Goal: Task Accomplishment & Management: Use online tool/utility

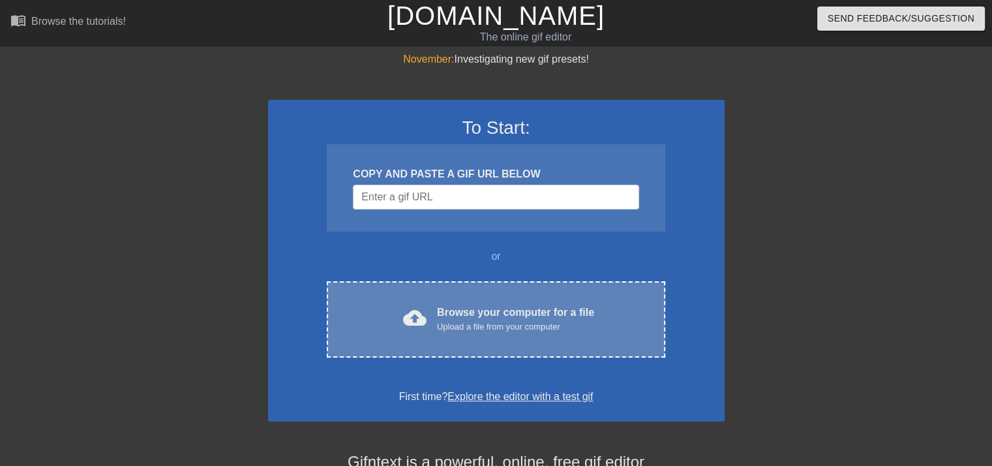
click at [534, 310] on div "Browse your computer for a file Upload a file from your computer" at bounding box center [515, 319] width 157 height 29
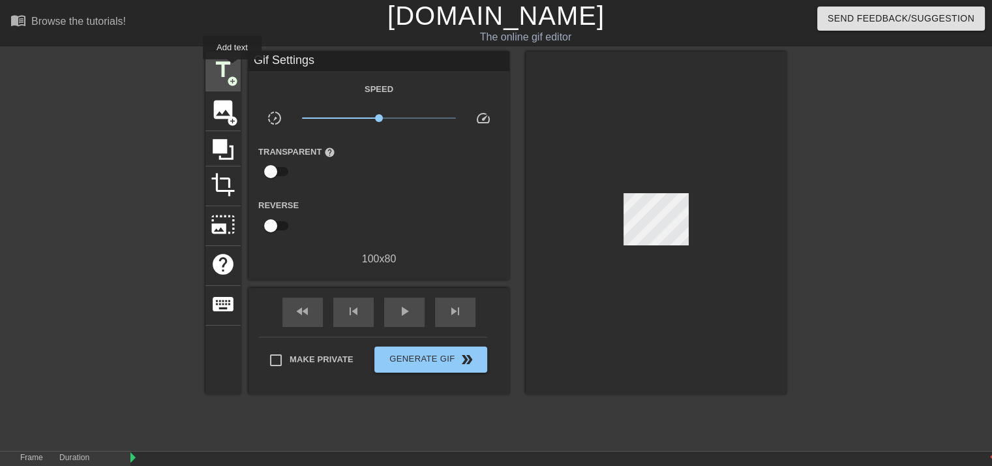
click at [232, 68] on span "title" at bounding box center [223, 69] width 25 height 25
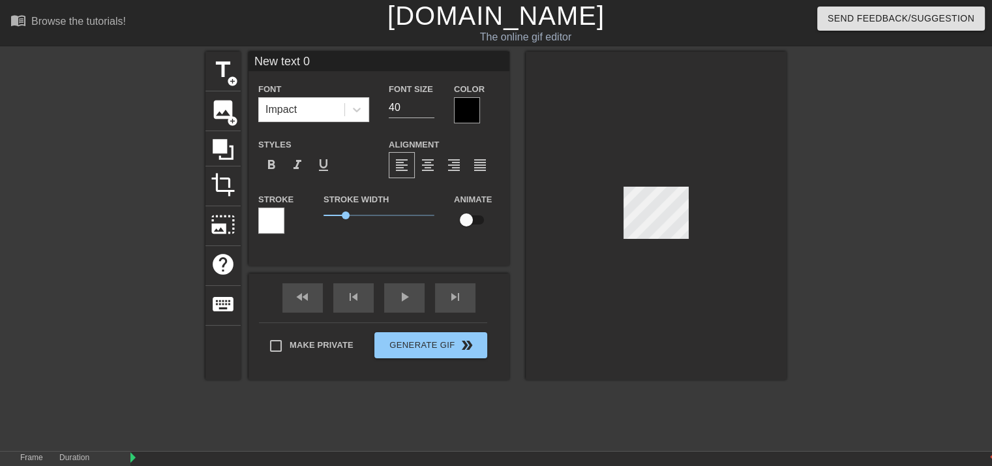
click at [316, 68] on input "New text 0" at bounding box center [379, 62] width 261 height 20
type input "N"
type input "BML 1-13"
click at [466, 116] on div at bounding box center [467, 110] width 26 height 26
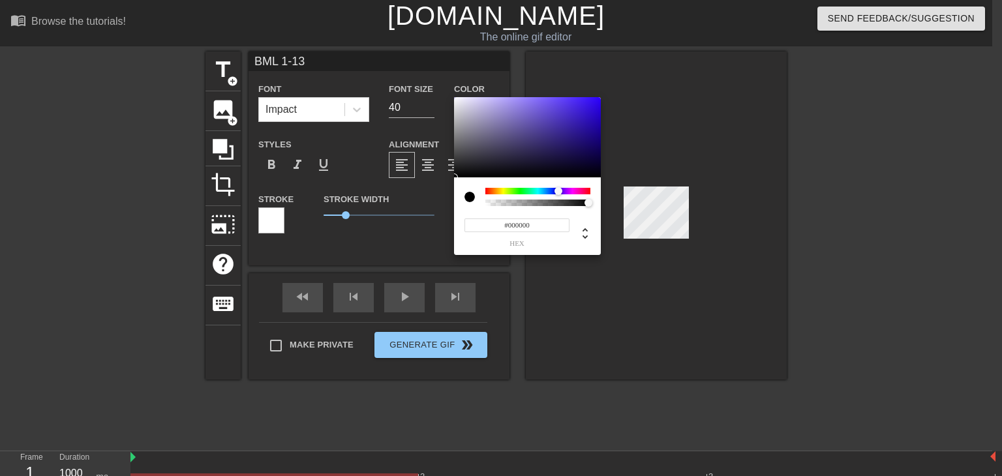
click at [558, 190] on div at bounding box center [537, 191] width 105 height 7
click at [550, 144] on div at bounding box center [527, 137] width 147 height 81
type input "#2D2162"
click at [552, 147] on div at bounding box center [552, 147] width 8 height 8
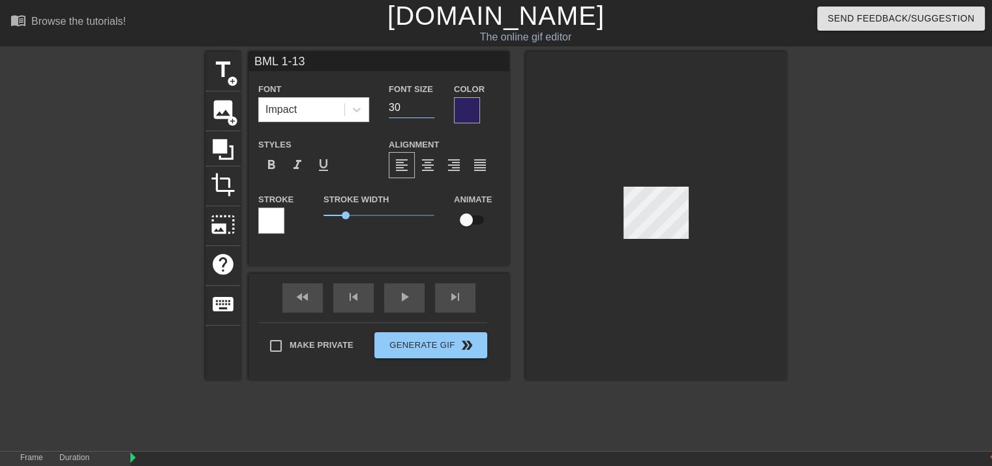
click at [427, 110] on input "30" at bounding box center [412, 107] width 46 height 21
click at [427, 110] on input "29" at bounding box center [412, 107] width 46 height 21
click at [427, 110] on input "21" at bounding box center [412, 107] width 46 height 21
click at [429, 102] on input "22" at bounding box center [412, 107] width 46 height 21
click at [429, 102] on input "23" at bounding box center [412, 107] width 46 height 21
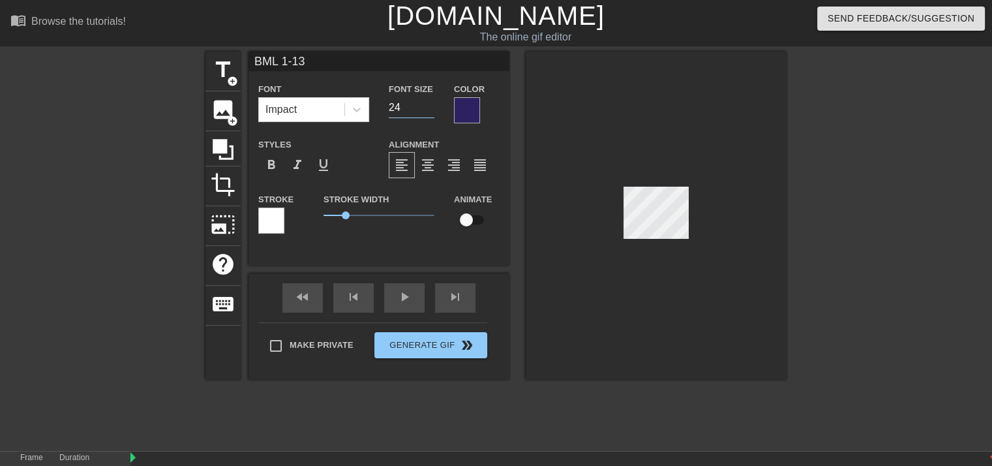
type input "24"
click at [429, 102] on input "24" at bounding box center [412, 107] width 46 height 21
click at [506, 100] on div "Color" at bounding box center [476, 102] width 65 height 42
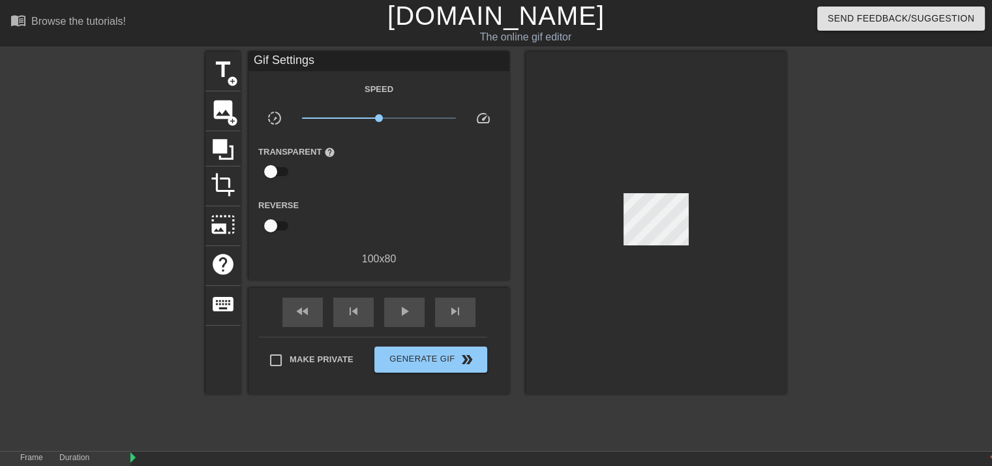
click at [675, 123] on div at bounding box center [656, 223] width 261 height 342
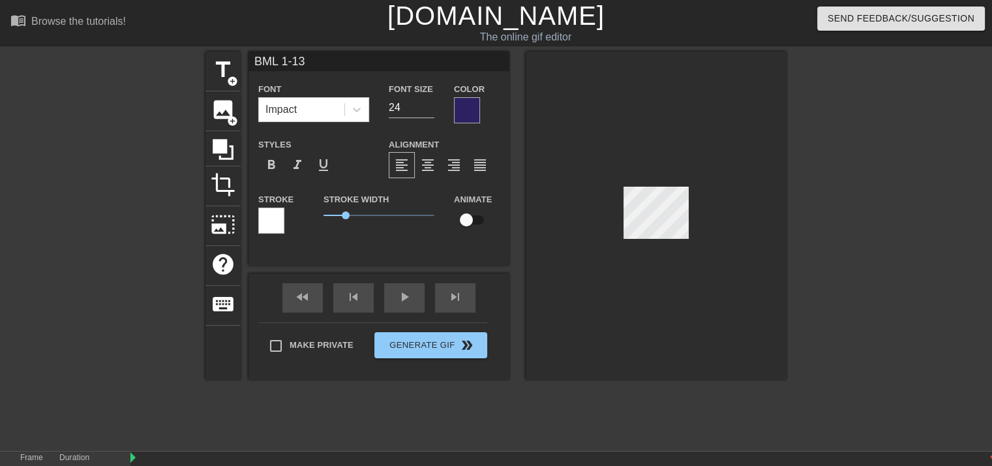
click at [669, 135] on div at bounding box center [656, 216] width 261 height 328
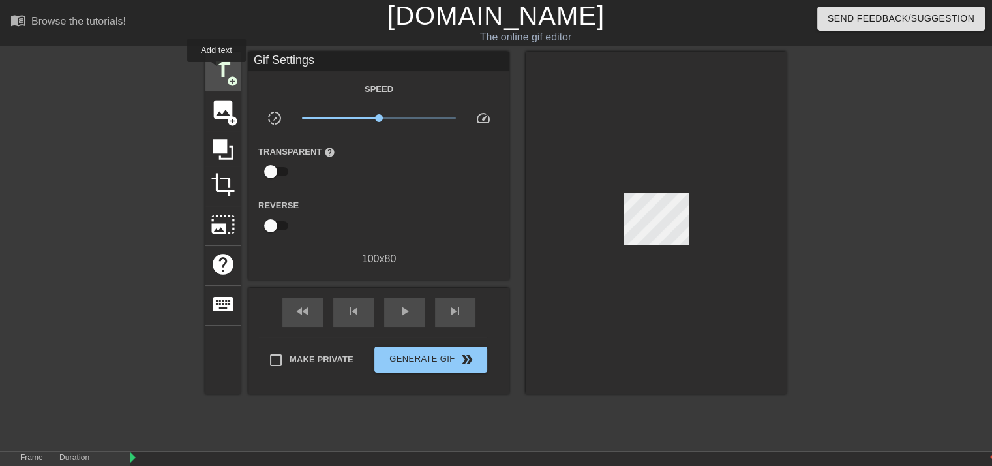
click at [217, 71] on span "title" at bounding box center [223, 69] width 25 height 25
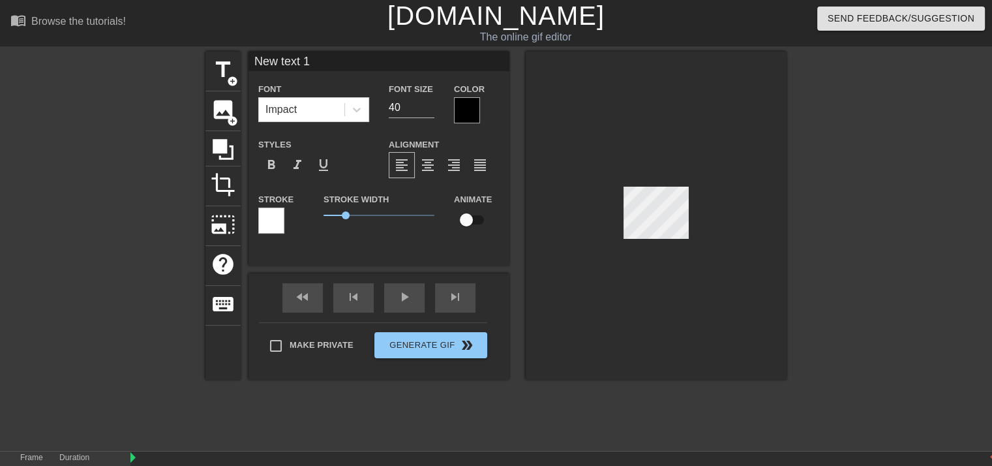
click at [324, 61] on input "New text 1" at bounding box center [379, 62] width 261 height 20
type input "N"
type input "BE MY"
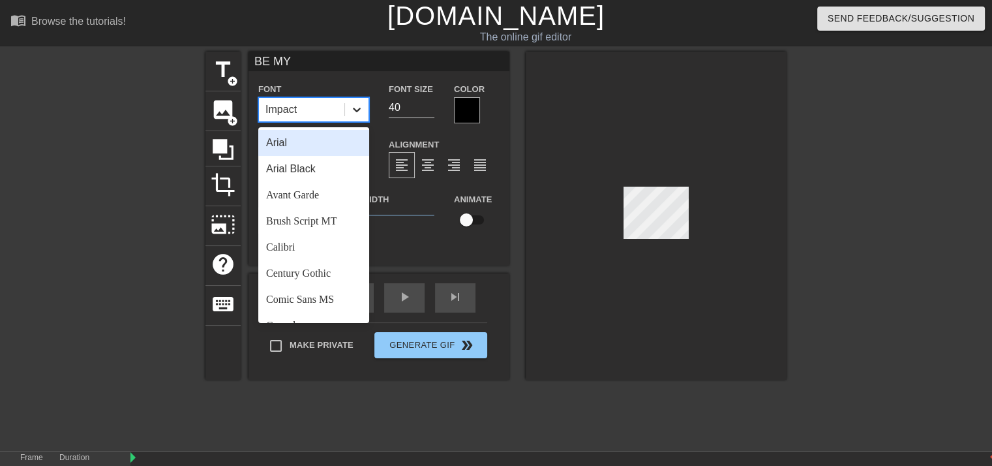
click at [359, 106] on icon at bounding box center [356, 109] width 13 height 13
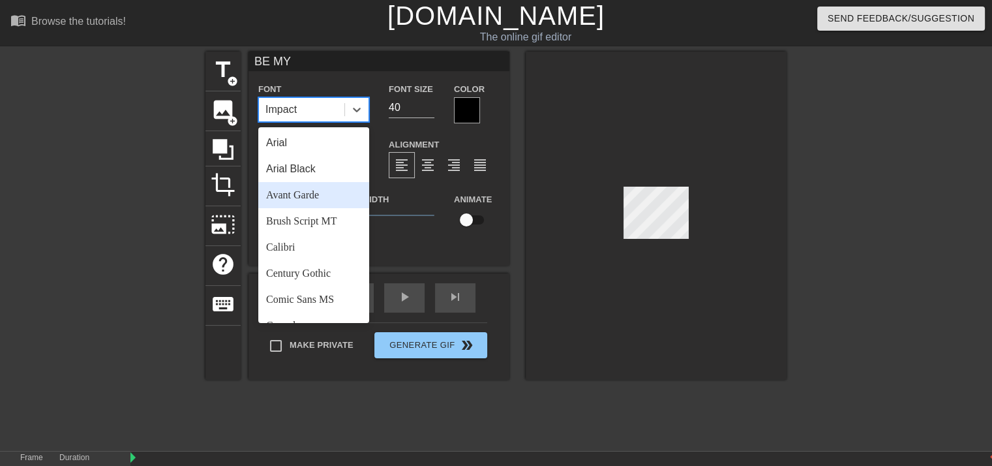
click at [314, 190] on div "Avant Garde" at bounding box center [313, 195] width 111 height 26
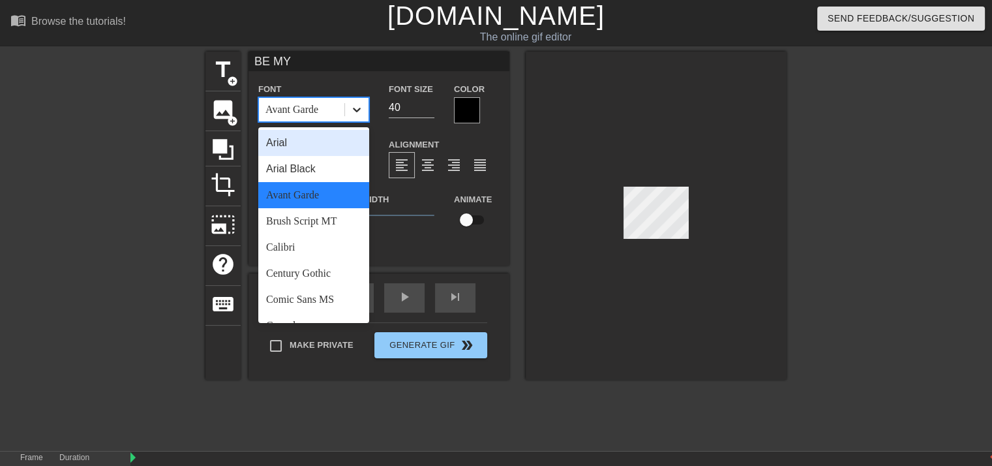
click at [359, 112] on icon at bounding box center [356, 109] width 13 height 13
click at [429, 110] on input "39" at bounding box center [412, 107] width 46 height 21
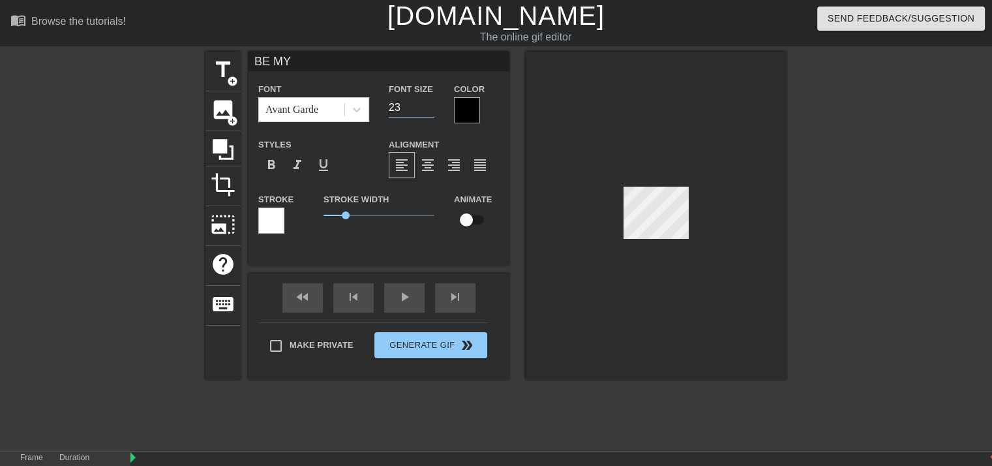
click at [429, 110] on input "23" at bounding box center [412, 107] width 46 height 21
type input "22"
click at [429, 110] on input "22" at bounding box center [412, 107] width 46 height 21
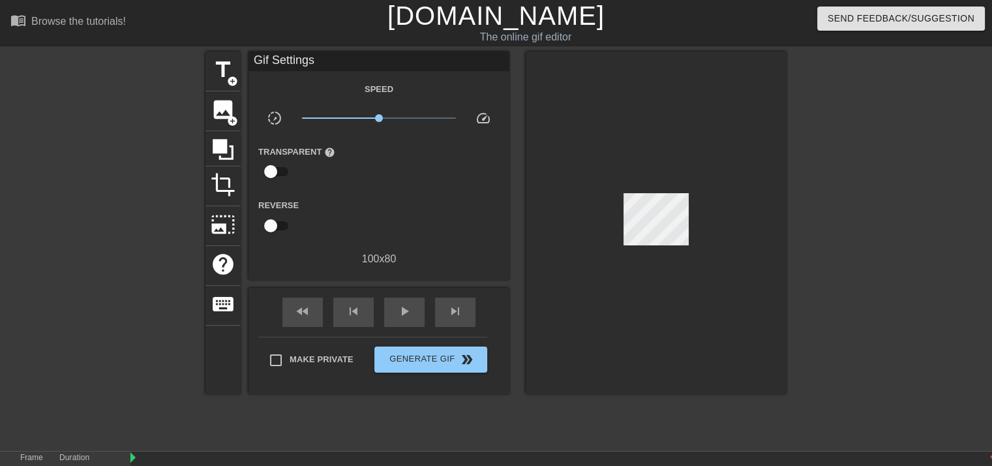
click at [565, 61] on div at bounding box center [656, 223] width 261 height 342
click at [221, 79] on span "title" at bounding box center [223, 69] width 25 height 25
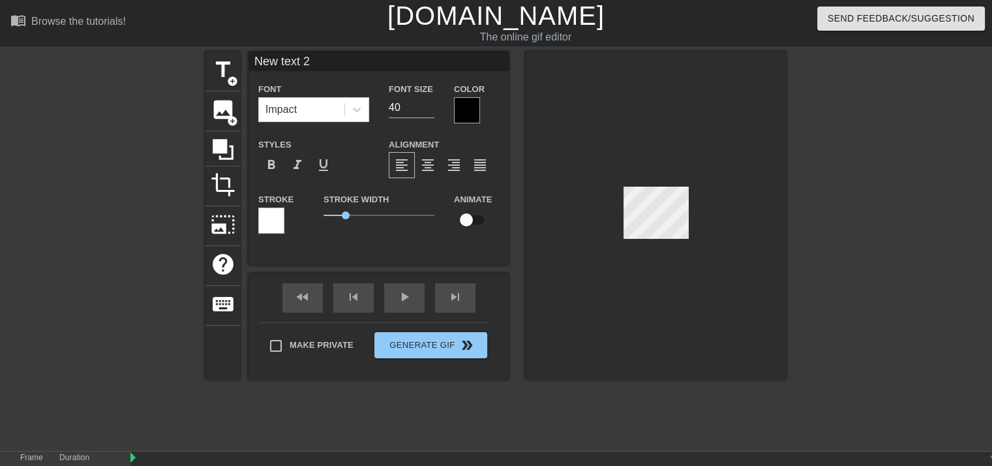
click at [324, 63] on input "New text 2" at bounding box center [379, 62] width 261 height 20
type input "N"
type input "LOVER PT1"
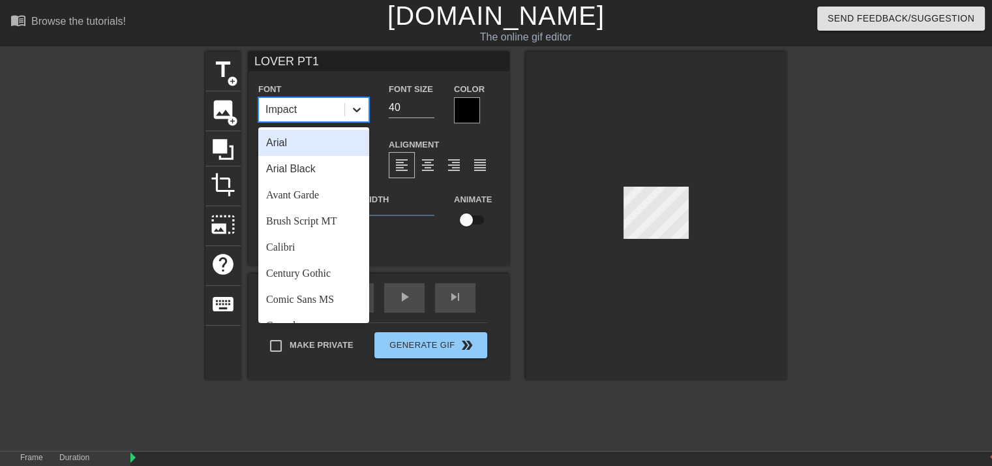
click at [357, 111] on icon at bounding box center [357, 110] width 8 height 5
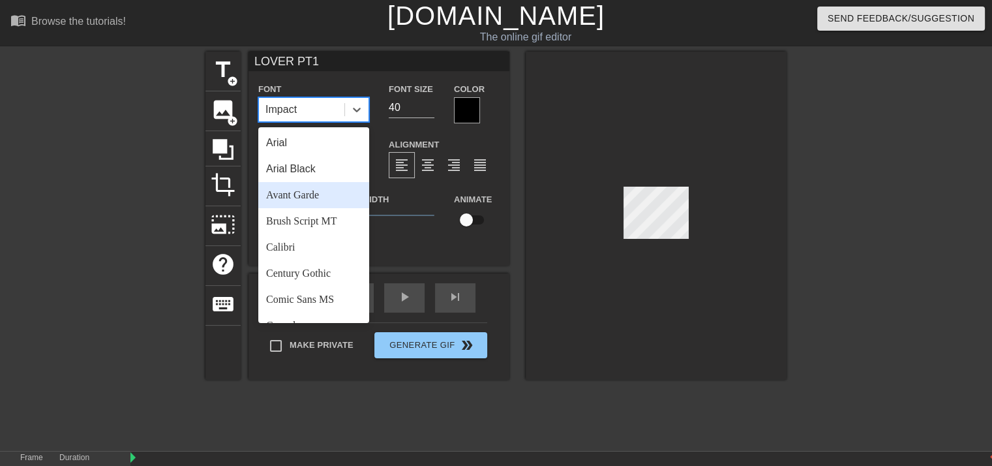
click at [322, 188] on div "Avant Garde" at bounding box center [313, 195] width 111 height 26
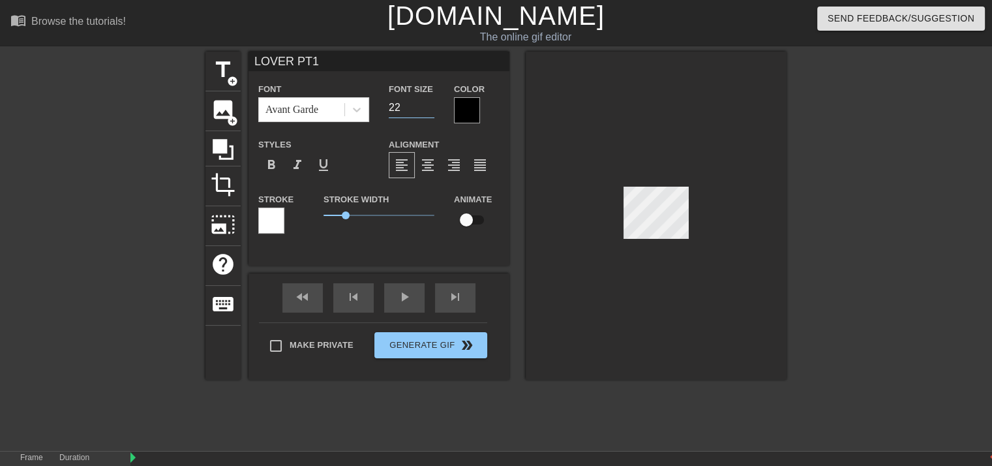
type input "22"
click at [433, 113] on input "22" at bounding box center [412, 107] width 46 height 21
type input "BE MY"
click at [428, 113] on input "21" at bounding box center [412, 107] width 46 height 21
type input "20"
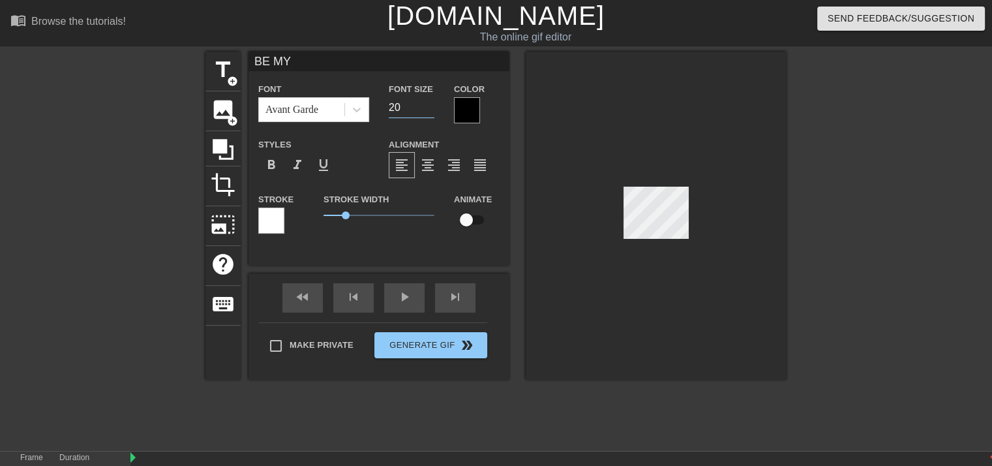
click at [428, 113] on input "20" at bounding box center [412, 107] width 46 height 21
type input "LOVER PT1"
click at [429, 109] on input "21" at bounding box center [412, 107] width 46 height 21
click at [429, 109] on input "20" at bounding box center [412, 107] width 46 height 21
click at [429, 109] on input "19" at bounding box center [412, 107] width 46 height 21
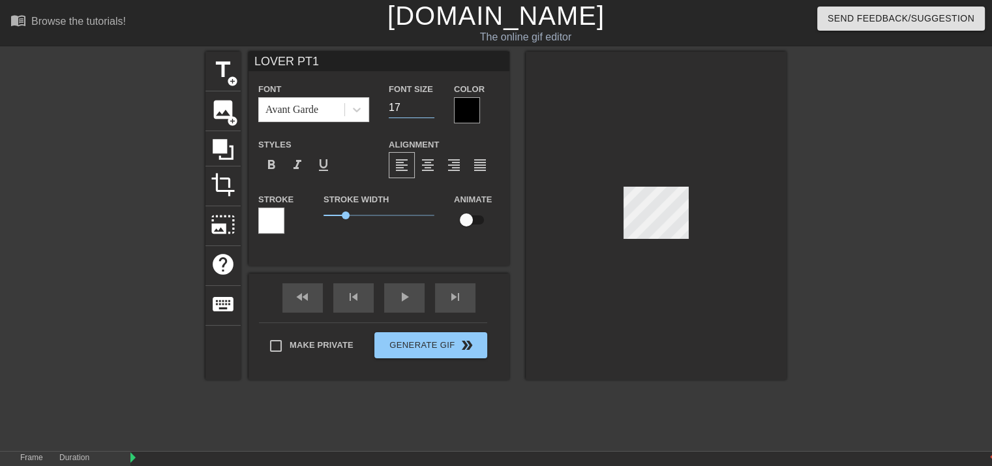
click at [429, 109] on input "17" at bounding box center [412, 107] width 46 height 21
click at [429, 109] on input "16" at bounding box center [412, 107] width 46 height 21
type input "15"
click at [429, 109] on input "15" at bounding box center [412, 107] width 46 height 21
type input "BE MY"
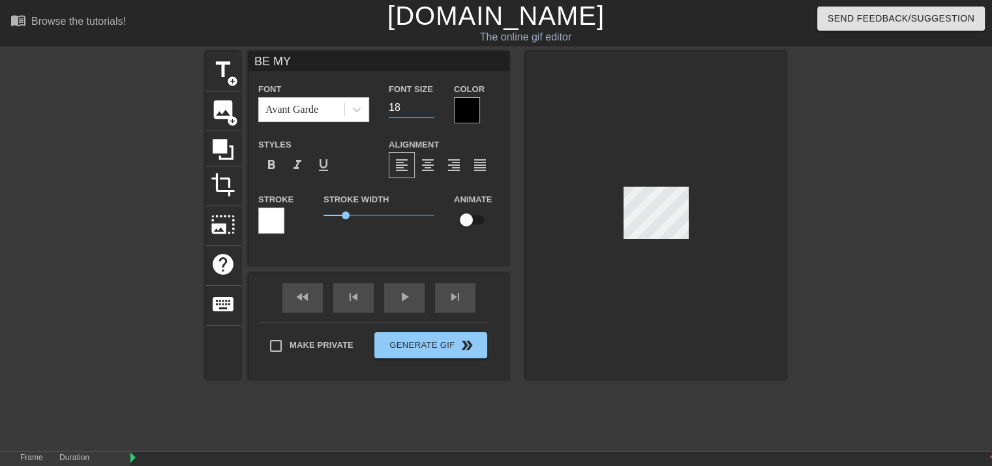
click at [429, 110] on input "18" at bounding box center [412, 107] width 46 height 21
click at [429, 110] on input "17" at bounding box center [412, 107] width 46 height 21
type input "18"
click at [428, 101] on input "18" at bounding box center [412, 107] width 46 height 21
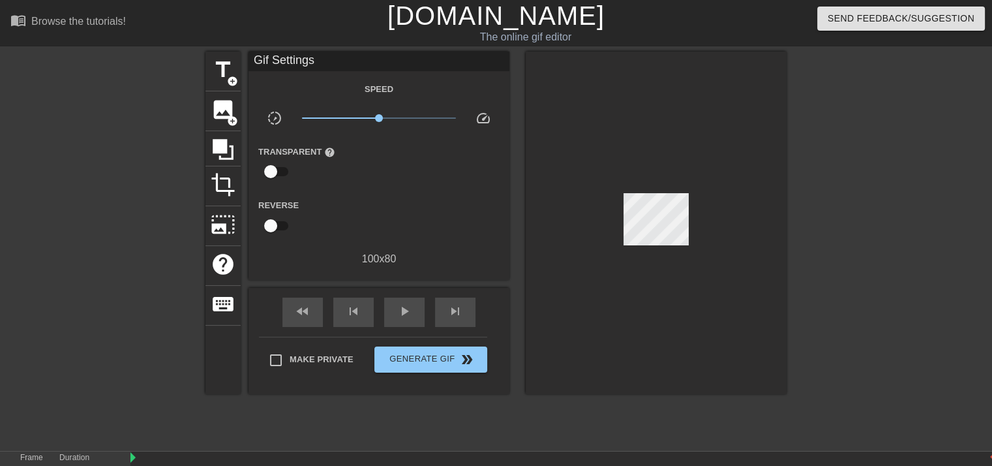
click at [577, 79] on div at bounding box center [656, 223] width 261 height 342
click at [739, 204] on div at bounding box center [656, 223] width 261 height 342
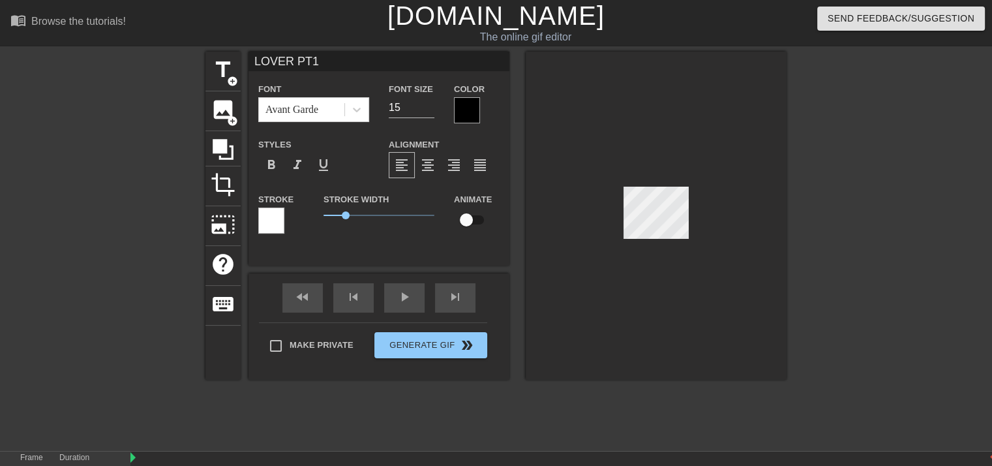
type input "BE MY"
click at [430, 108] on input "17" at bounding box center [412, 107] width 46 height 21
click at [430, 108] on input "16" at bounding box center [412, 107] width 46 height 21
click at [430, 108] on input "15" at bounding box center [412, 107] width 46 height 21
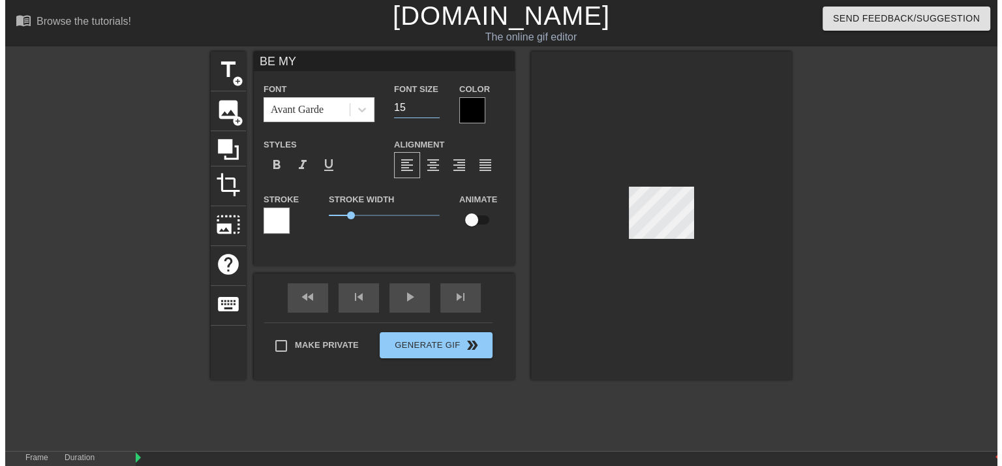
scroll to position [0, 4]
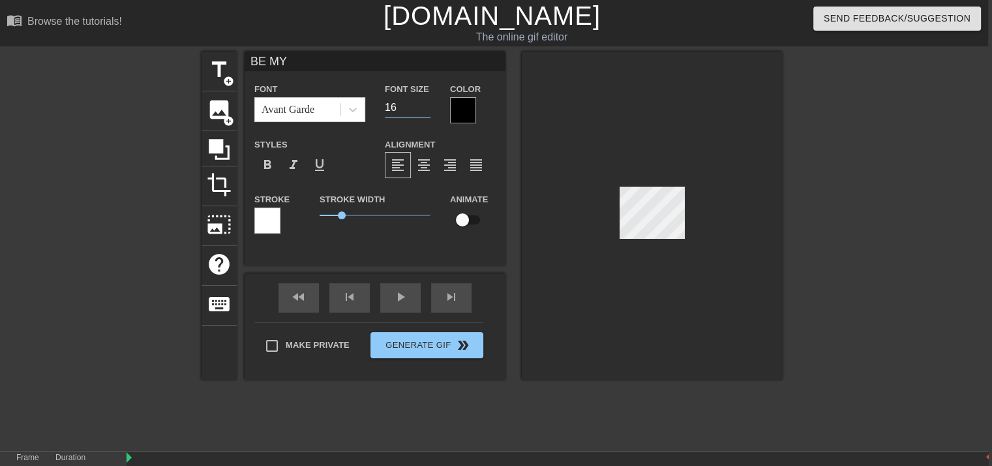
type input "16"
click at [425, 106] on input "16" at bounding box center [408, 107] width 46 height 21
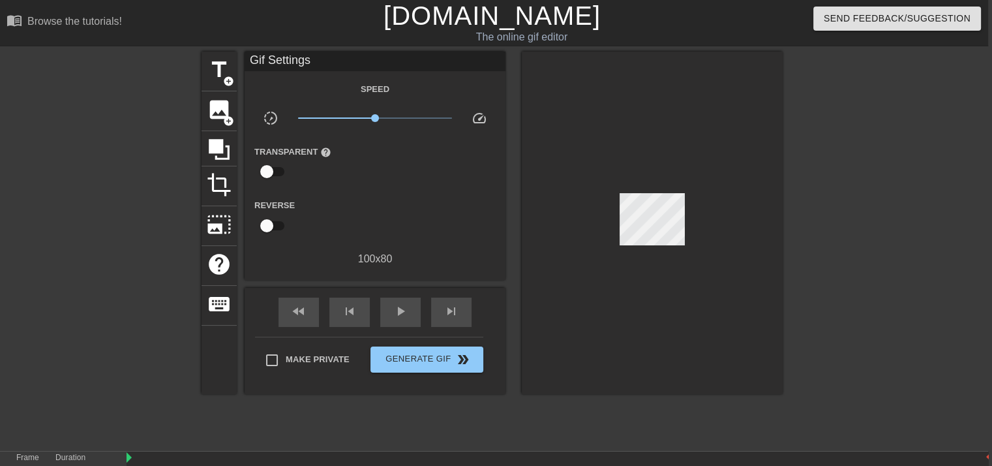
click at [522, 87] on div at bounding box center [652, 223] width 261 height 342
click at [592, 82] on div at bounding box center [652, 223] width 261 height 342
click at [717, 166] on div at bounding box center [652, 223] width 261 height 342
click at [275, 359] on input "Make Private" at bounding box center [271, 359] width 27 height 27
checkbox input "true"
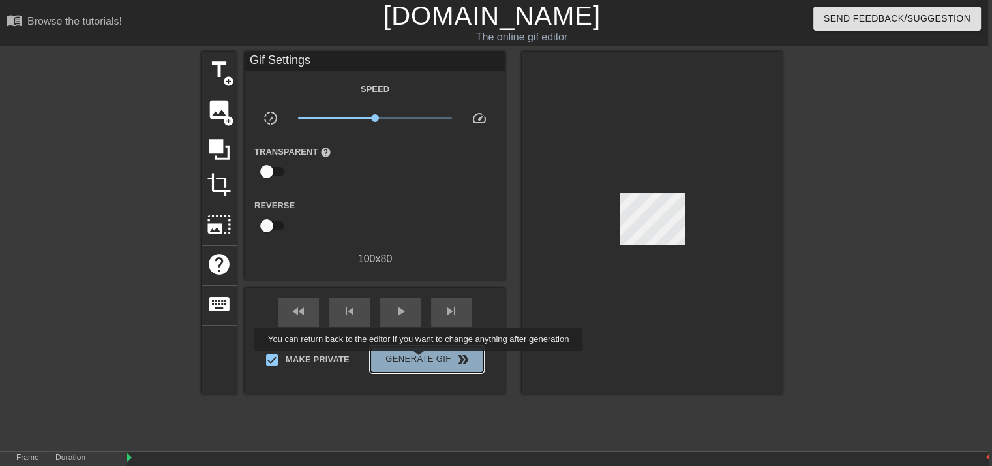
click at [420, 360] on span "Generate Gif double_arrow" at bounding box center [427, 360] width 102 height 16
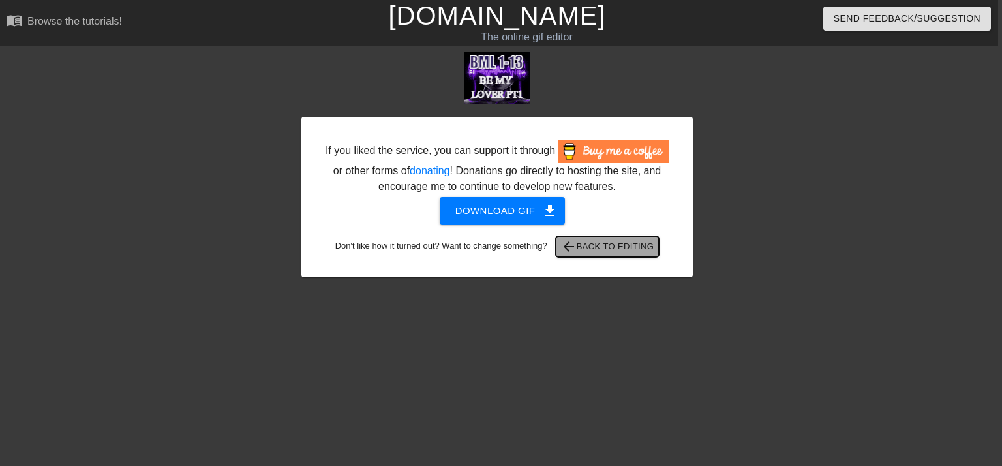
click at [611, 248] on span "arrow_back Back to Editing" at bounding box center [607, 247] width 93 height 16
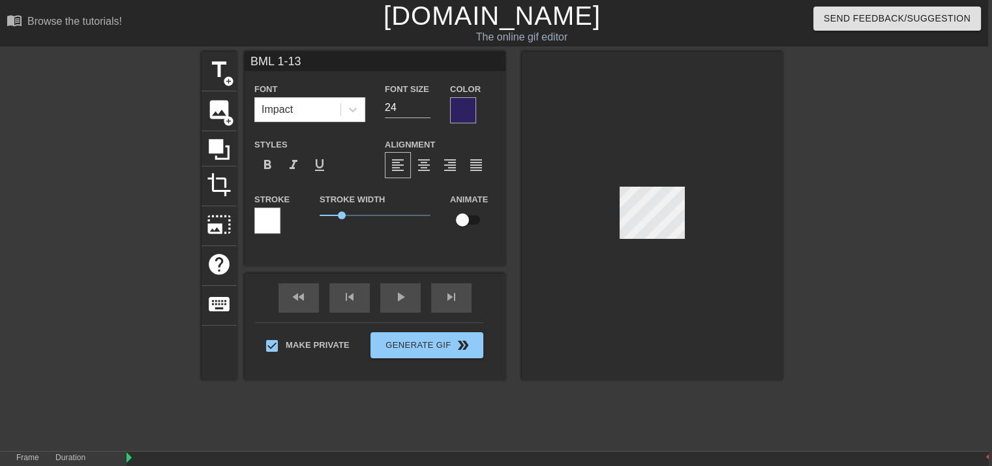
click at [311, 63] on input "BML 1-13" at bounding box center [375, 62] width 261 height 20
type input "BML 14-23"
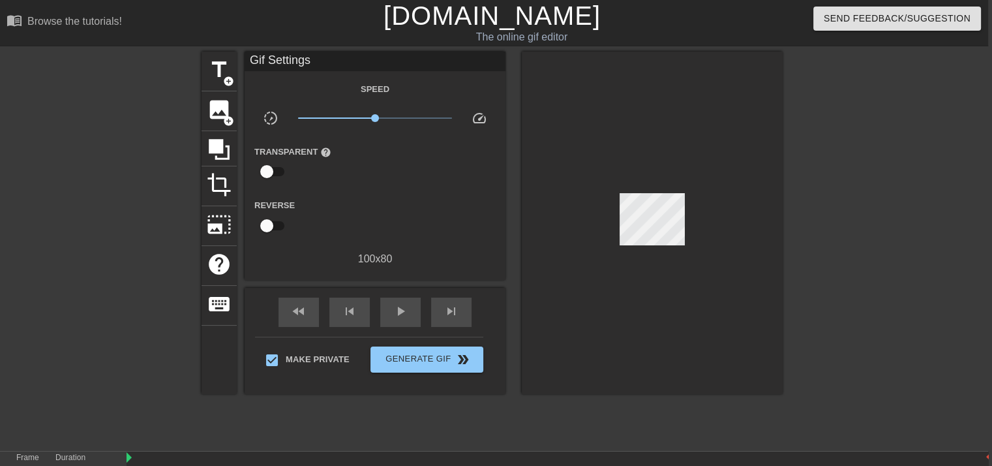
click at [528, 93] on div at bounding box center [652, 223] width 261 height 342
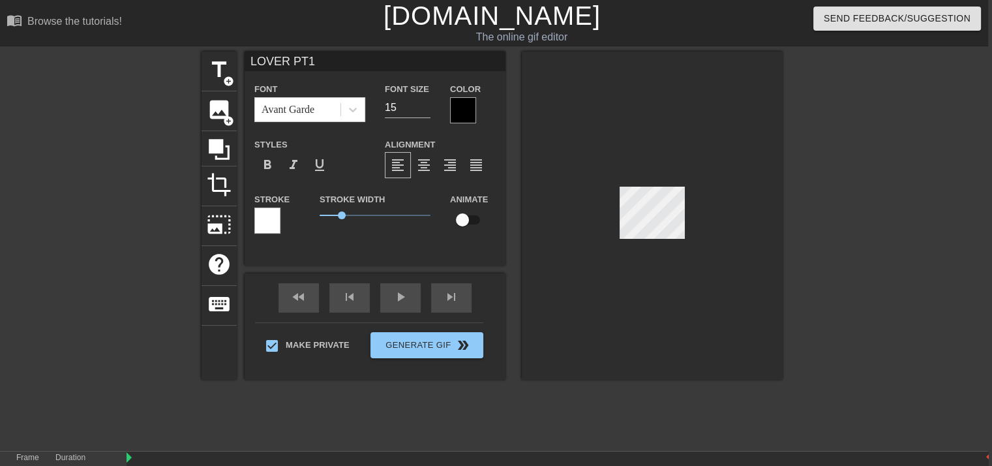
click at [652, 239] on div at bounding box center [652, 216] width 261 height 328
click at [331, 63] on input "LOVER PT1" at bounding box center [375, 62] width 261 height 20
type input "LOVER PT2"
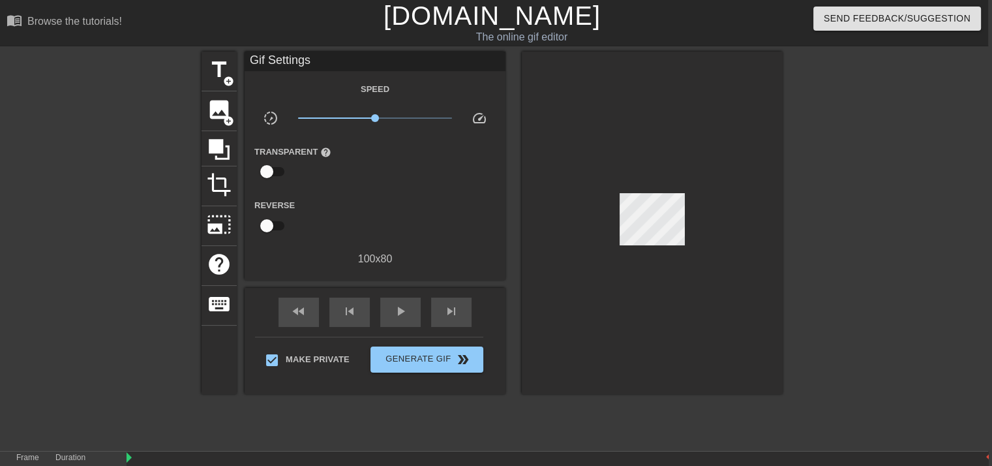
click at [614, 55] on div at bounding box center [652, 223] width 261 height 342
click at [765, 165] on div at bounding box center [652, 223] width 261 height 342
click at [430, 361] on span "Generate Gif double_arrow" at bounding box center [427, 360] width 102 height 16
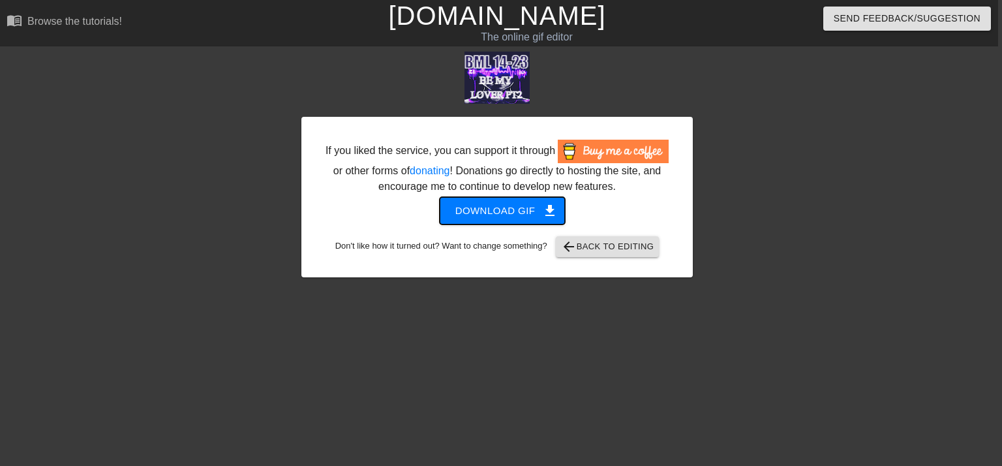
click at [519, 209] on span "Download gif get_app" at bounding box center [502, 210] width 95 height 17
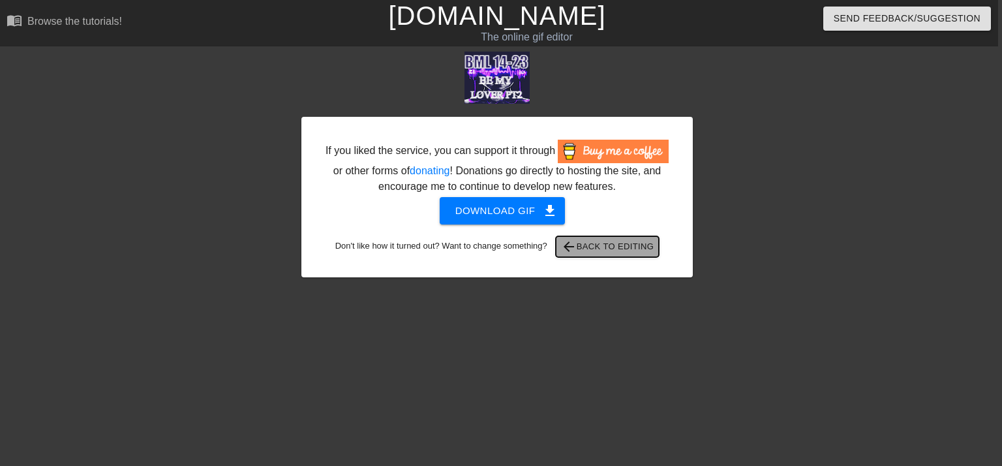
click at [600, 247] on span "arrow_back Back to Editing" at bounding box center [607, 247] width 93 height 16
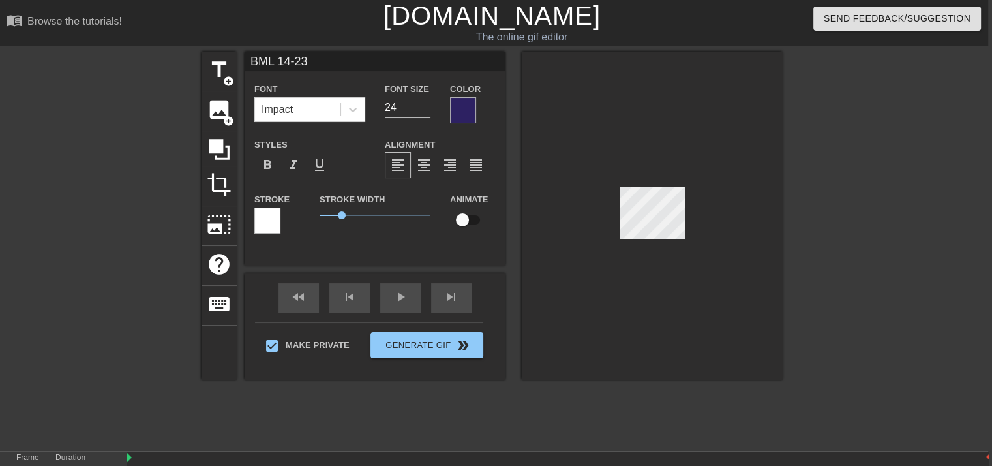
click at [352, 63] on input "BML 14-23" at bounding box center [375, 62] width 261 height 20
type input "LOVER PT2"
type input "15"
click at [336, 61] on input "LOVER PT2" at bounding box center [375, 62] width 261 height 20
type input "LOVER PT1"
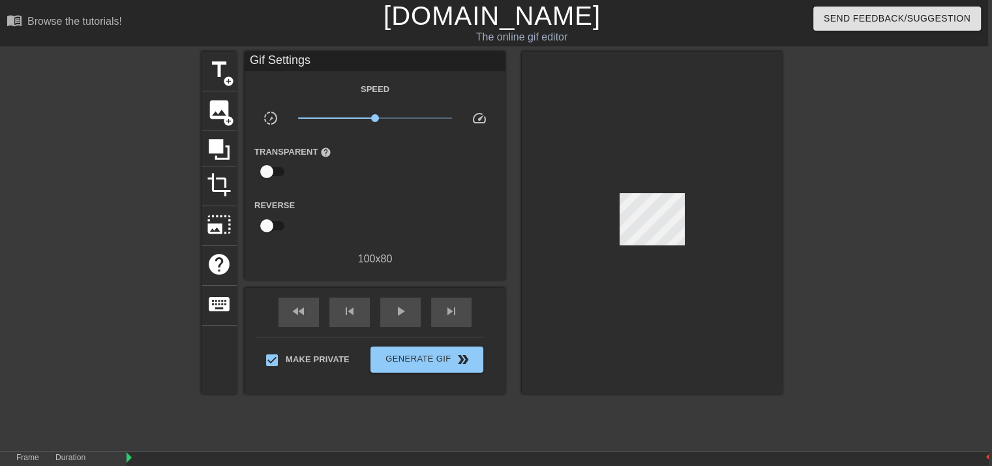
click at [626, 303] on div at bounding box center [652, 223] width 261 height 342
click at [444, 363] on span "Generate Gif double_arrow" at bounding box center [427, 360] width 102 height 16
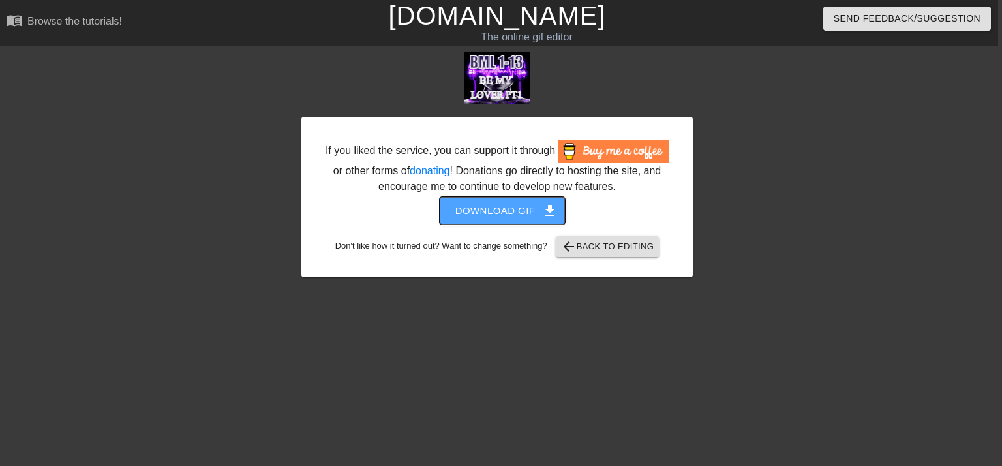
click at [490, 214] on span "Download gif get_app" at bounding box center [502, 210] width 95 height 17
